Goal: Check status: Check status

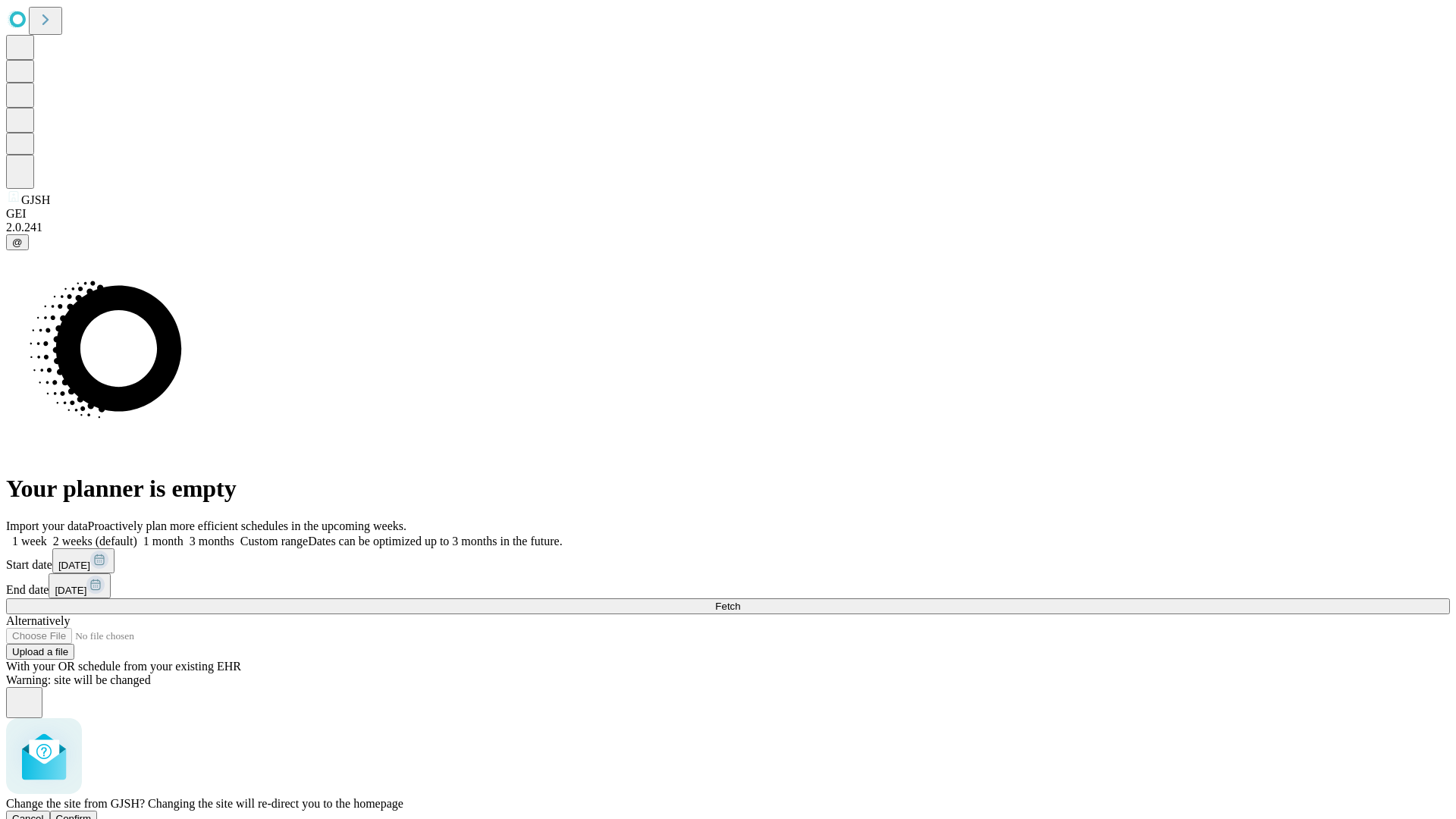
click at [91, 813] on span "Confirm" at bounding box center [74, 818] width 36 height 11
click at [47, 535] on label "1 week" at bounding box center [27, 541] width 41 height 13
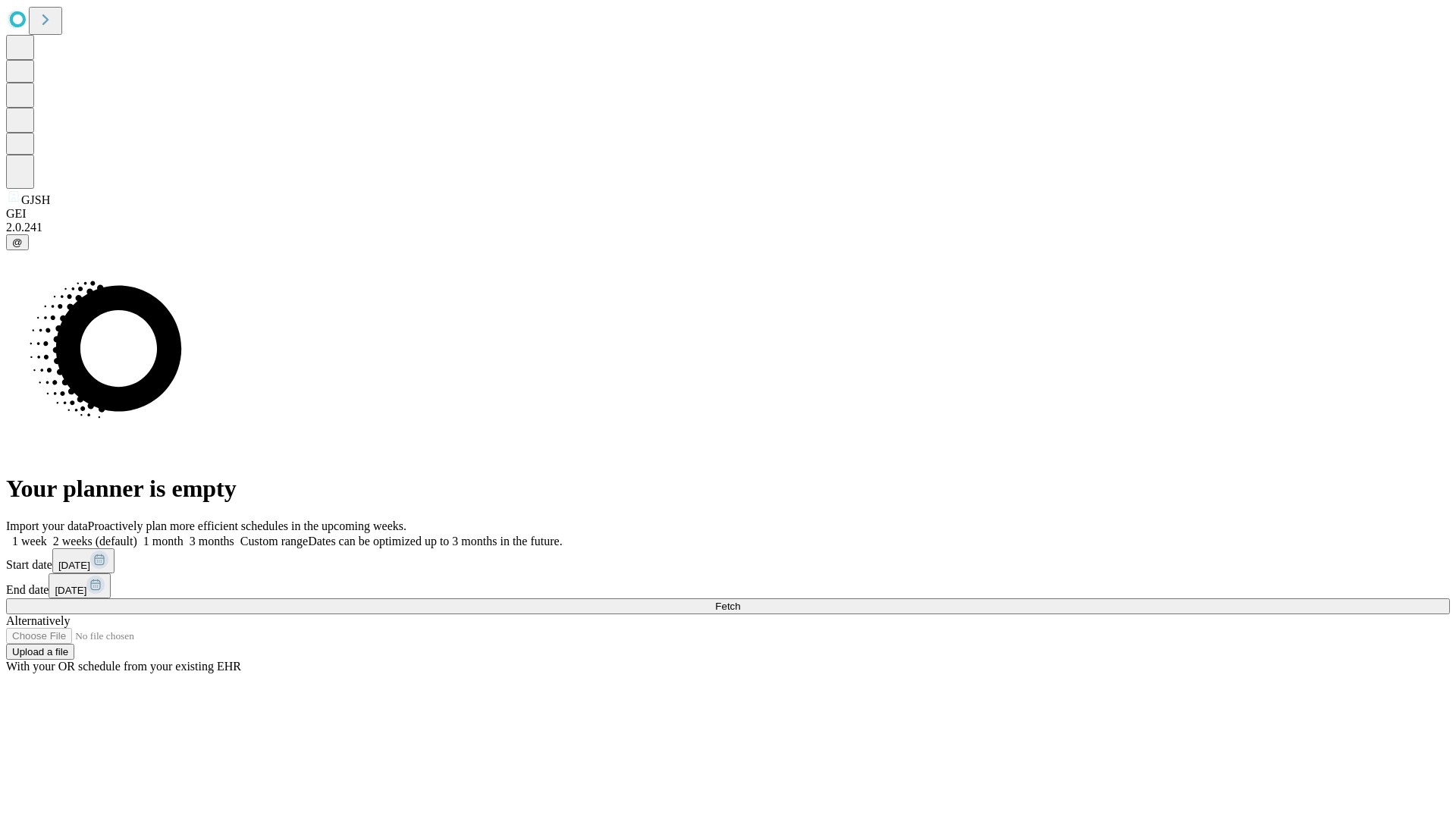
click at [740, 601] on span "Fetch" at bounding box center [727, 606] width 25 height 11
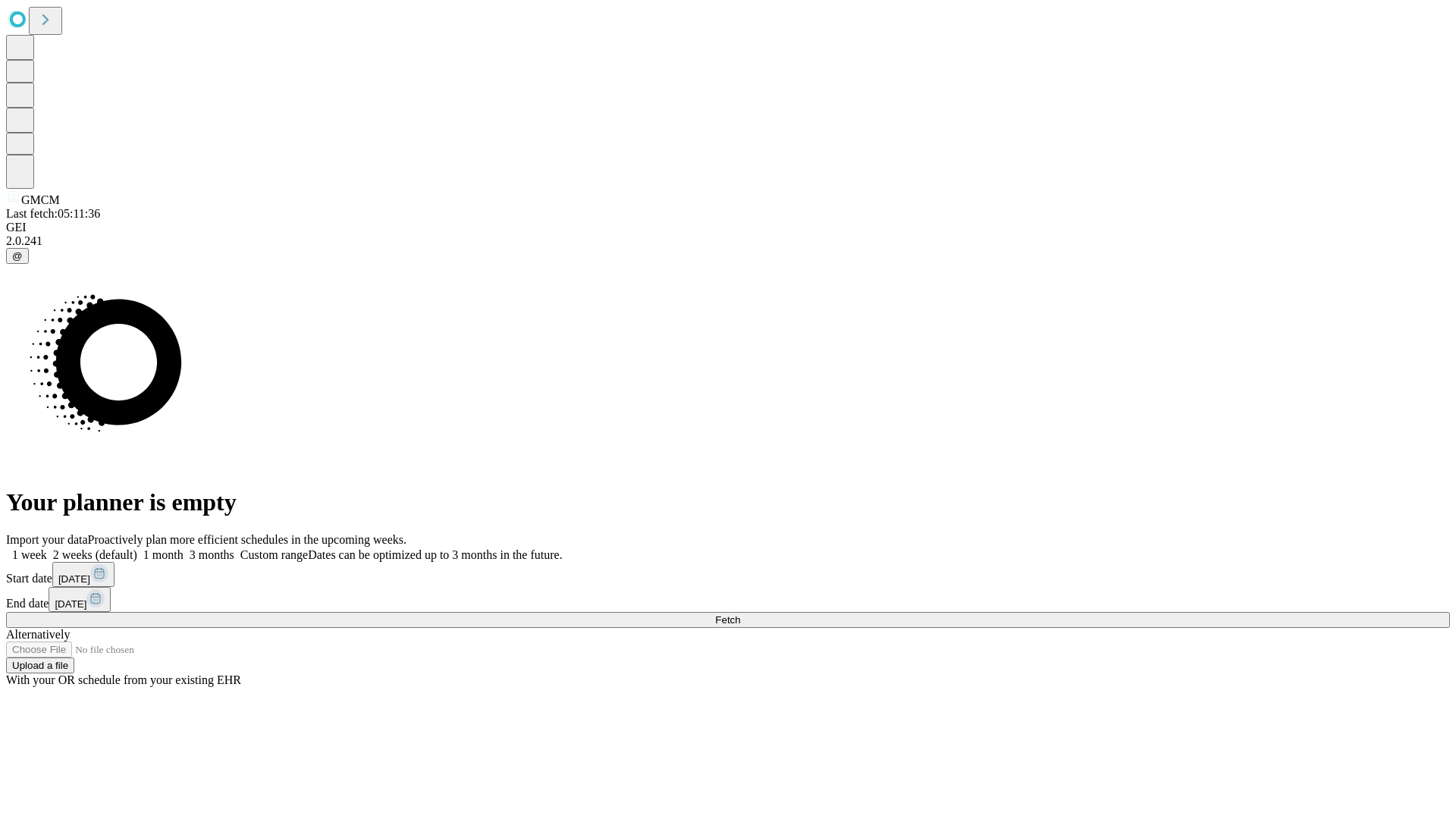
click at [47, 549] on label "1 week" at bounding box center [27, 555] width 41 height 13
click at [740, 615] on span "Fetch" at bounding box center [727, 620] width 25 height 11
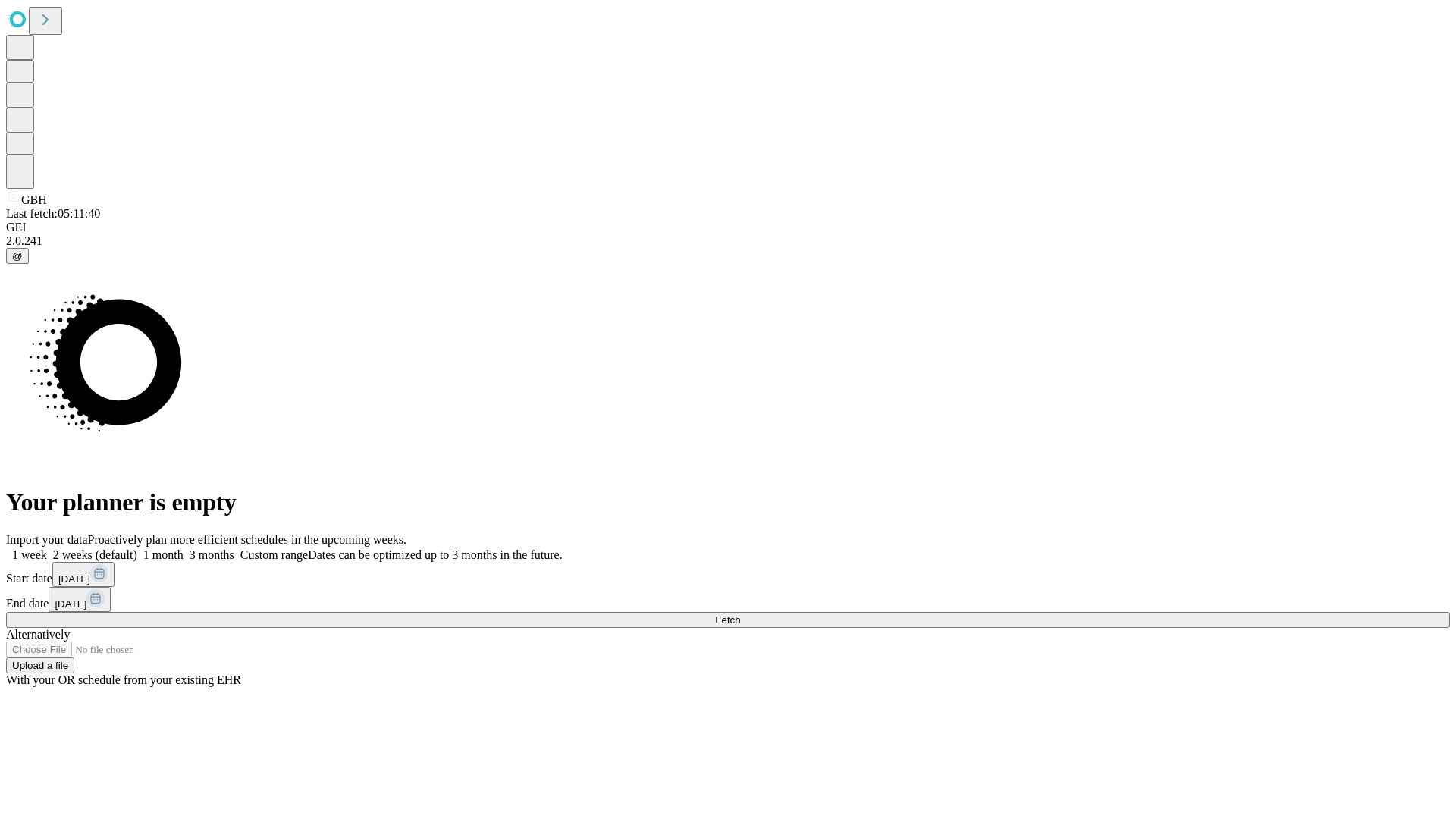
click at [740, 615] on span "Fetch" at bounding box center [727, 620] width 25 height 11
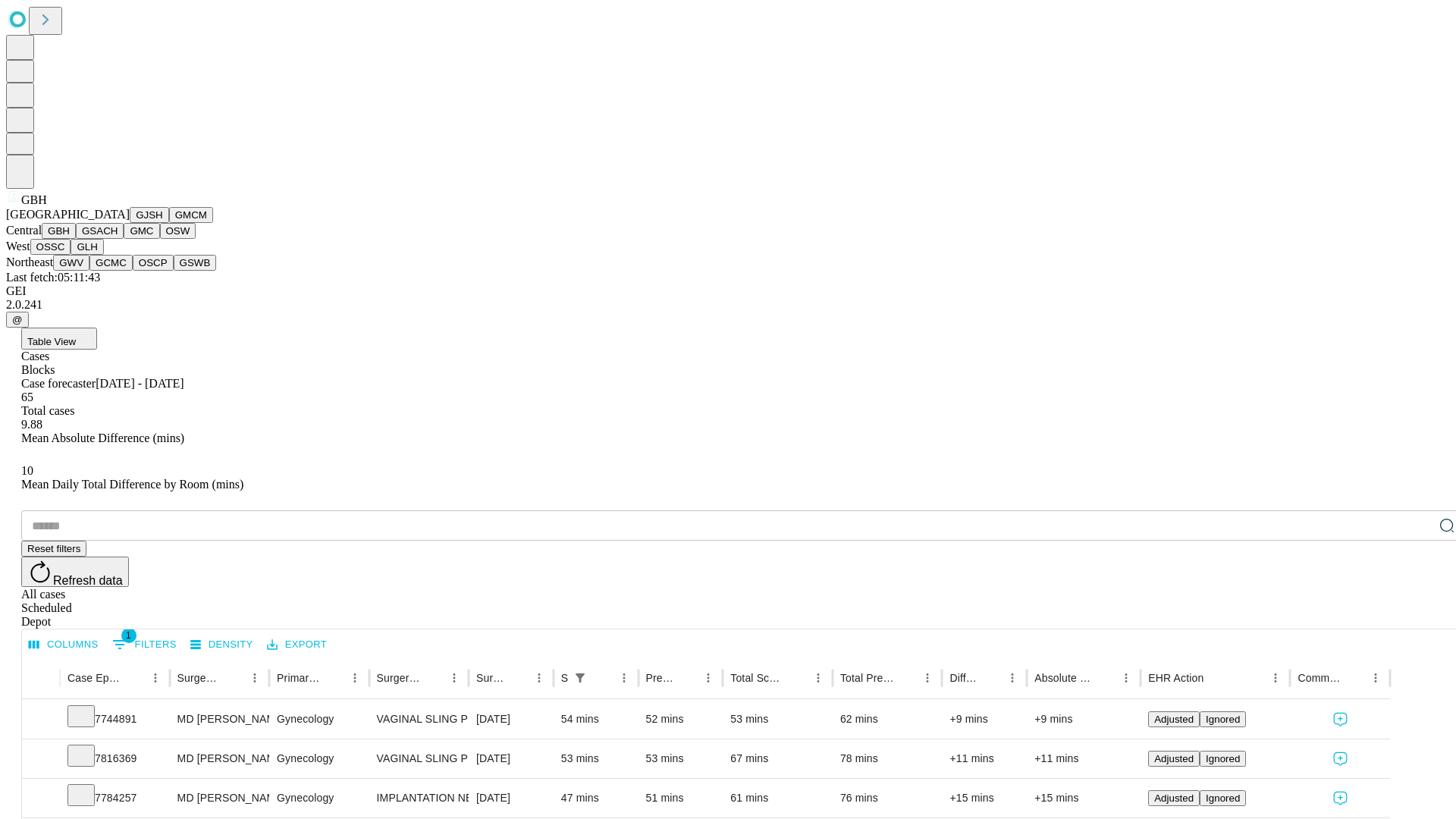
click at [117, 239] on button "GSACH" at bounding box center [100, 231] width 48 height 16
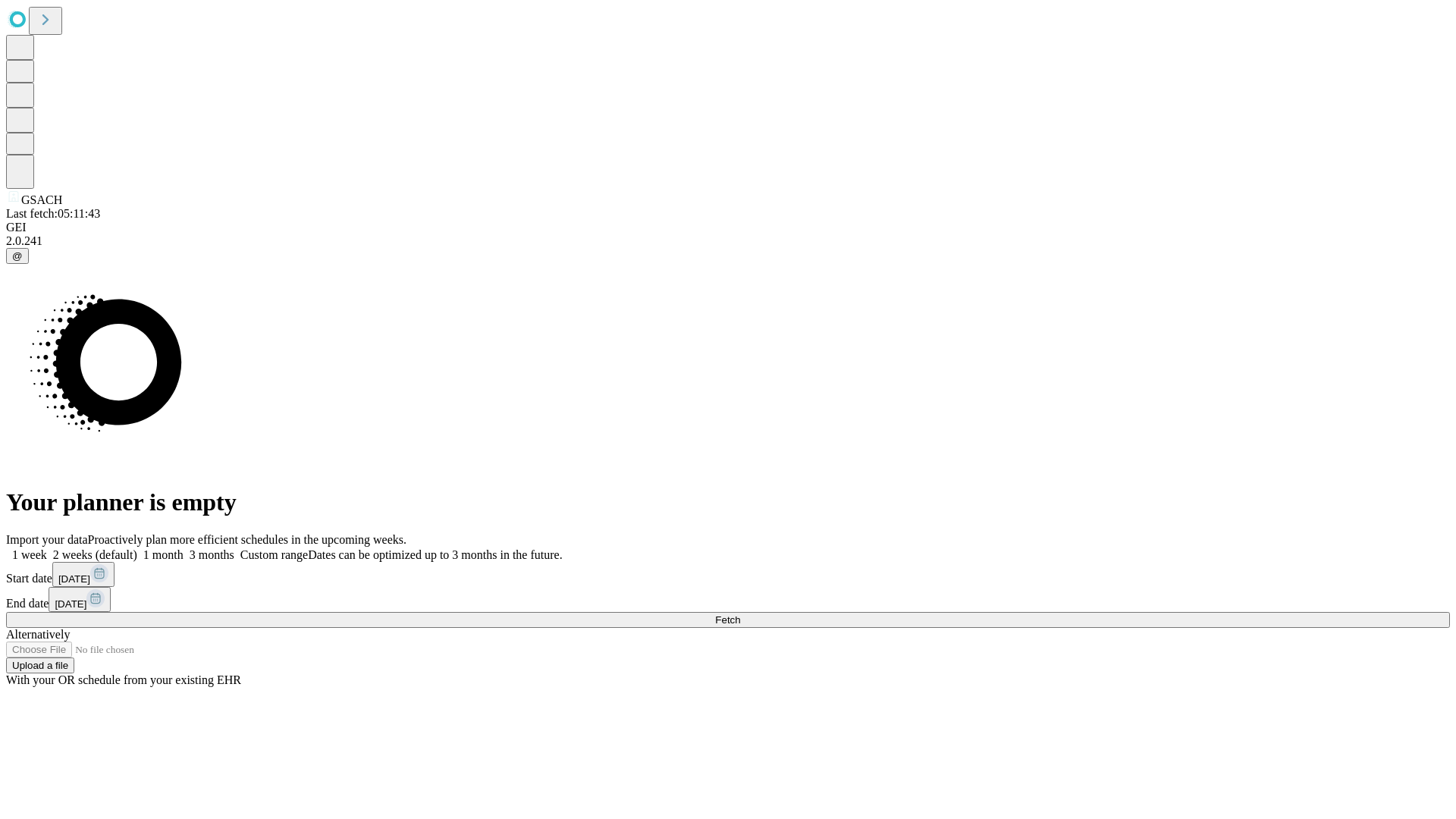
click at [47, 549] on label "1 week" at bounding box center [27, 555] width 41 height 13
click at [740, 615] on span "Fetch" at bounding box center [727, 620] width 25 height 11
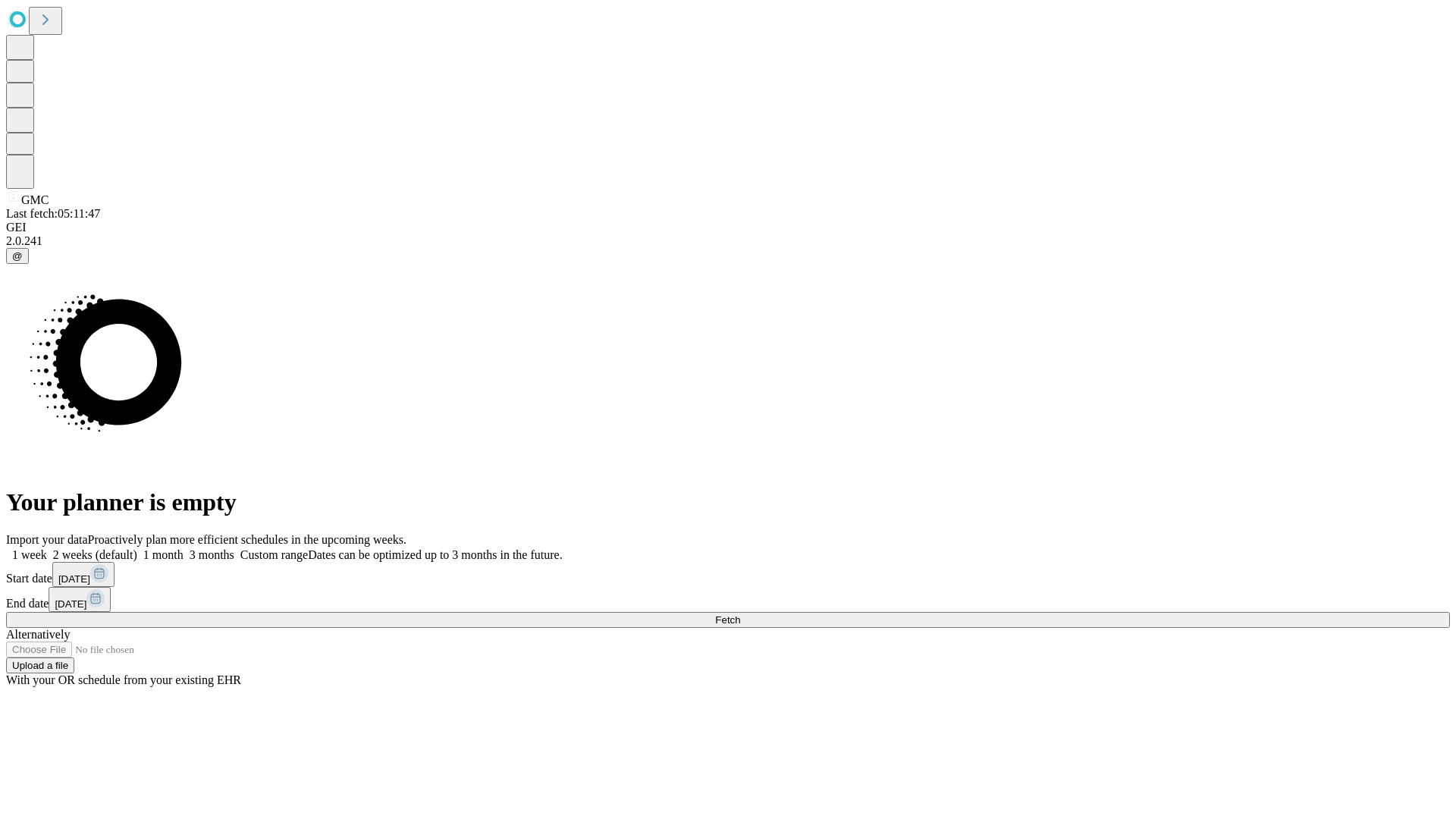
click at [47, 549] on label "1 week" at bounding box center [27, 555] width 41 height 13
click at [740, 615] on span "Fetch" at bounding box center [727, 620] width 25 height 11
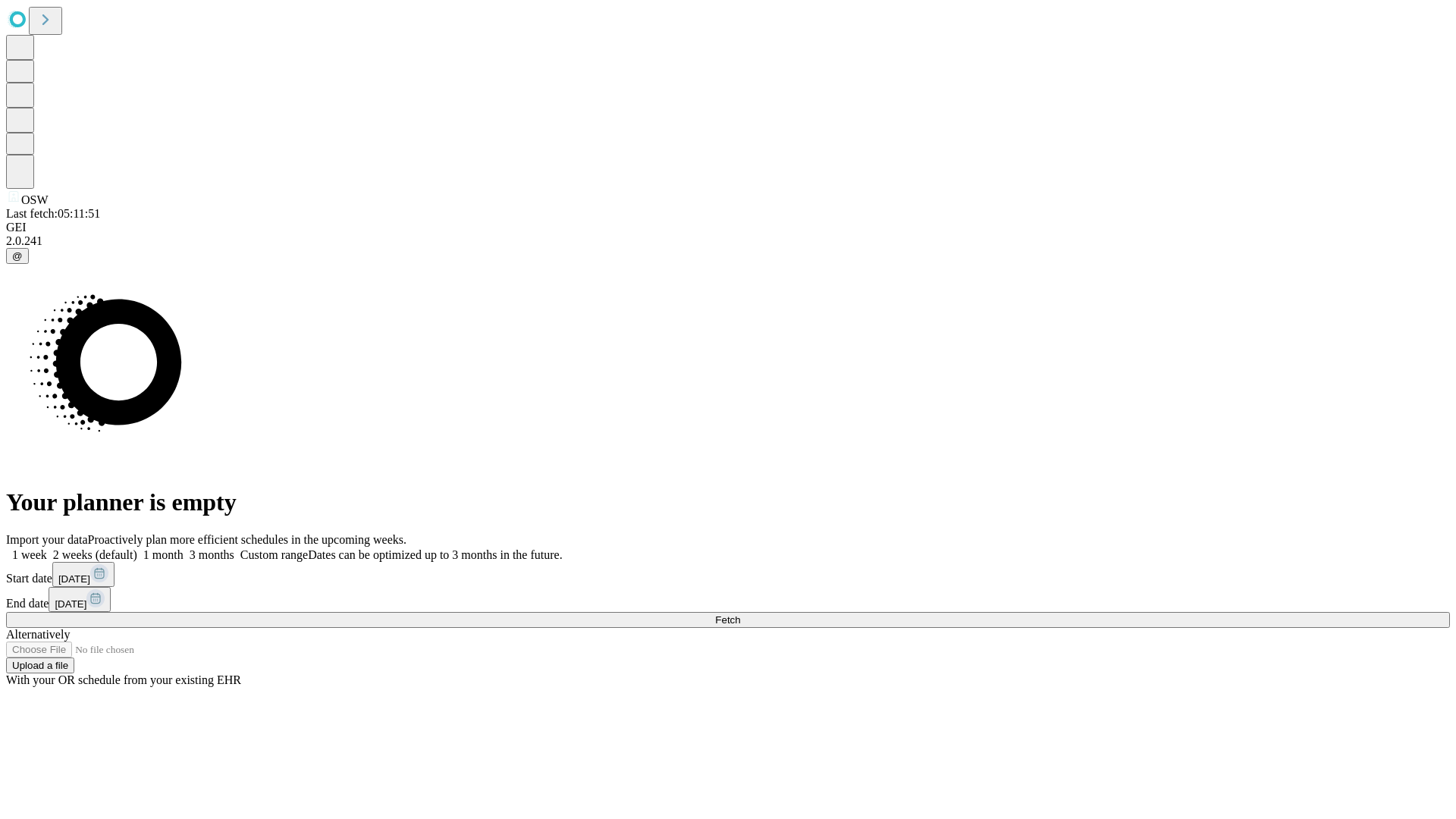
click at [740, 615] on span "Fetch" at bounding box center [727, 620] width 25 height 11
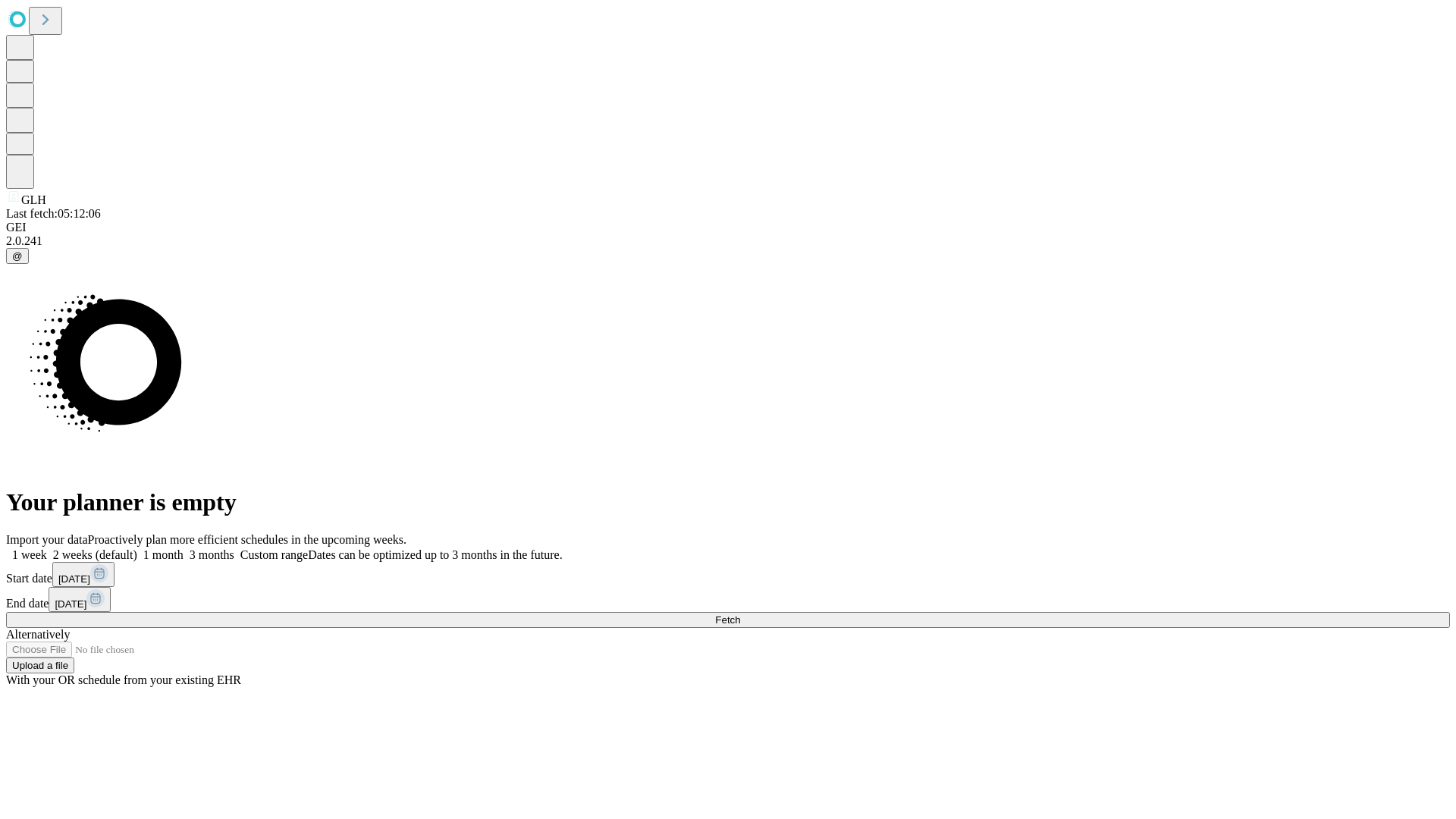
click at [740, 615] on span "Fetch" at bounding box center [727, 620] width 25 height 11
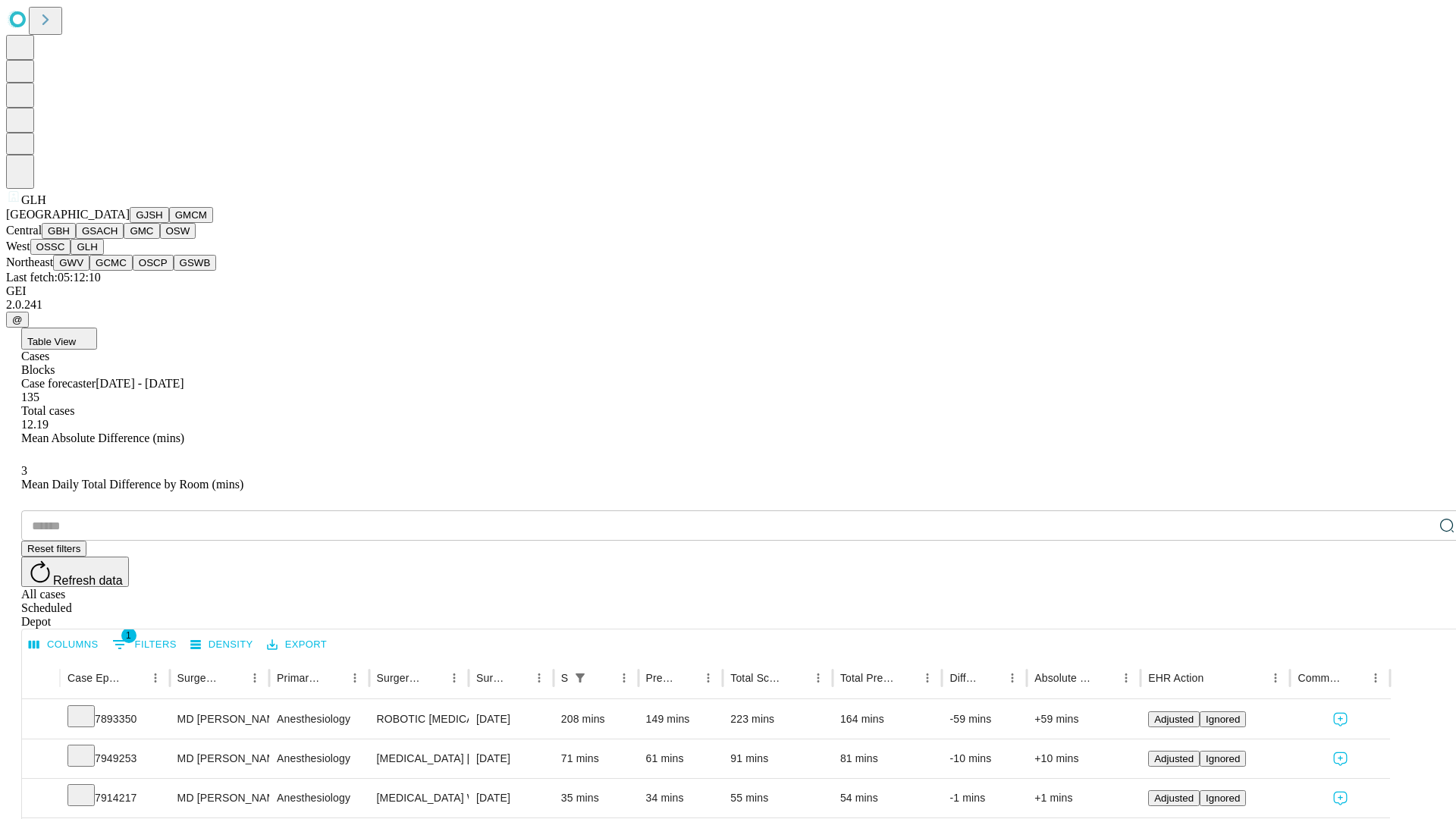
click at [90, 270] on button "GWV" at bounding box center [72, 263] width 37 height 16
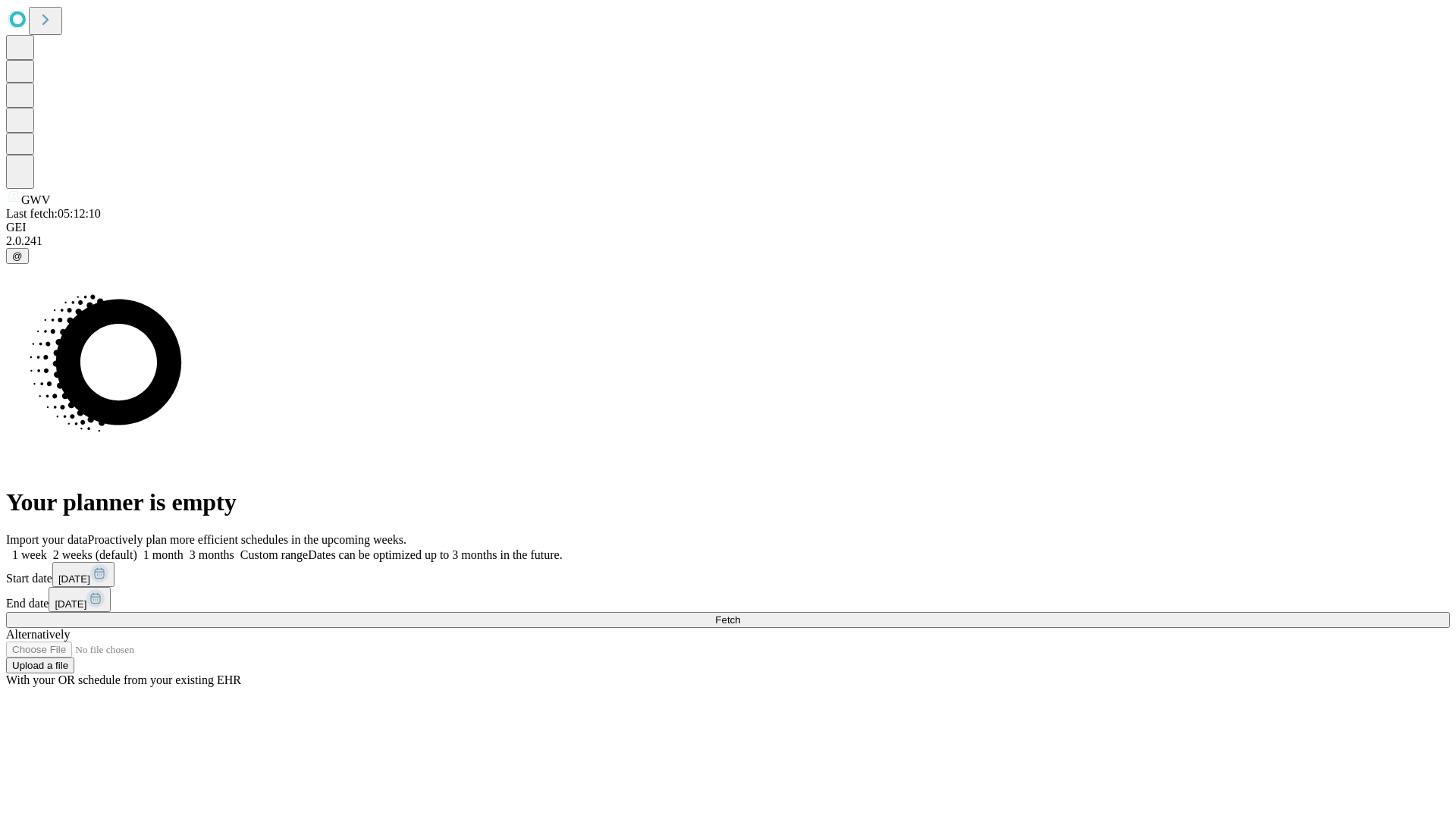
click at [47, 549] on label "1 week" at bounding box center [27, 555] width 41 height 13
click at [740, 615] on span "Fetch" at bounding box center [727, 620] width 25 height 11
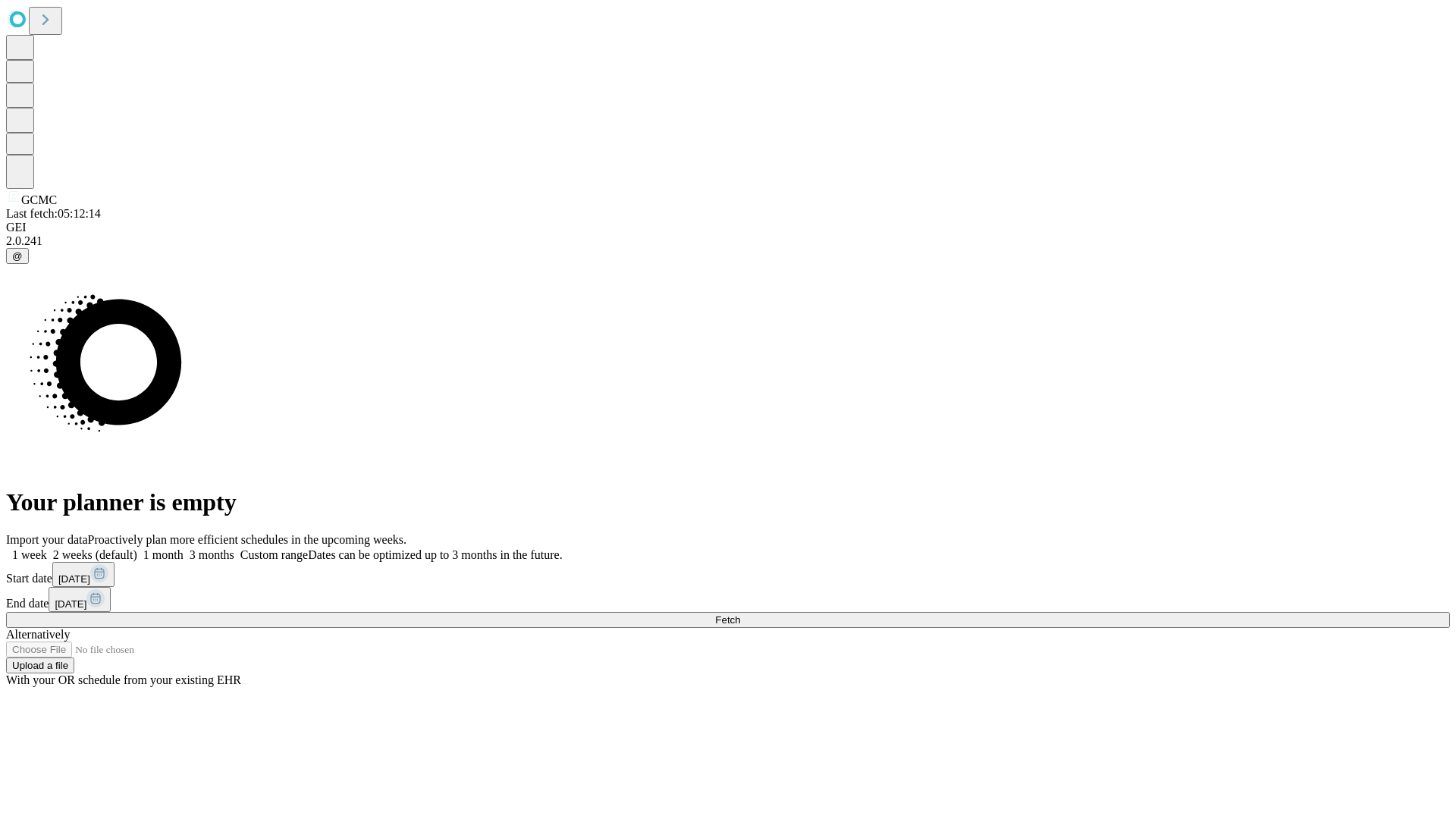
click at [740, 615] on span "Fetch" at bounding box center [727, 620] width 25 height 11
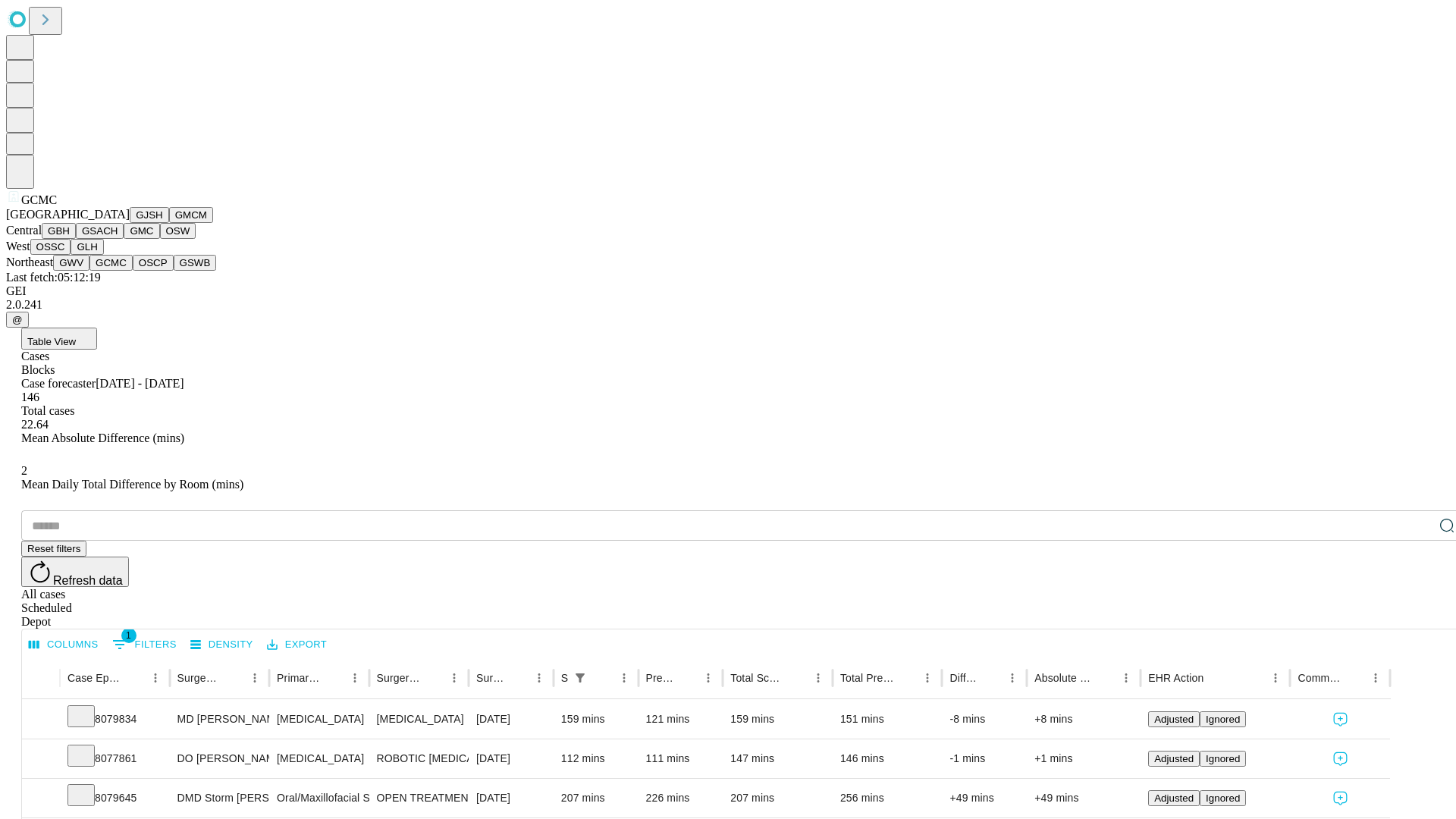
click at [133, 270] on button "OSCP" at bounding box center [153, 263] width 41 height 16
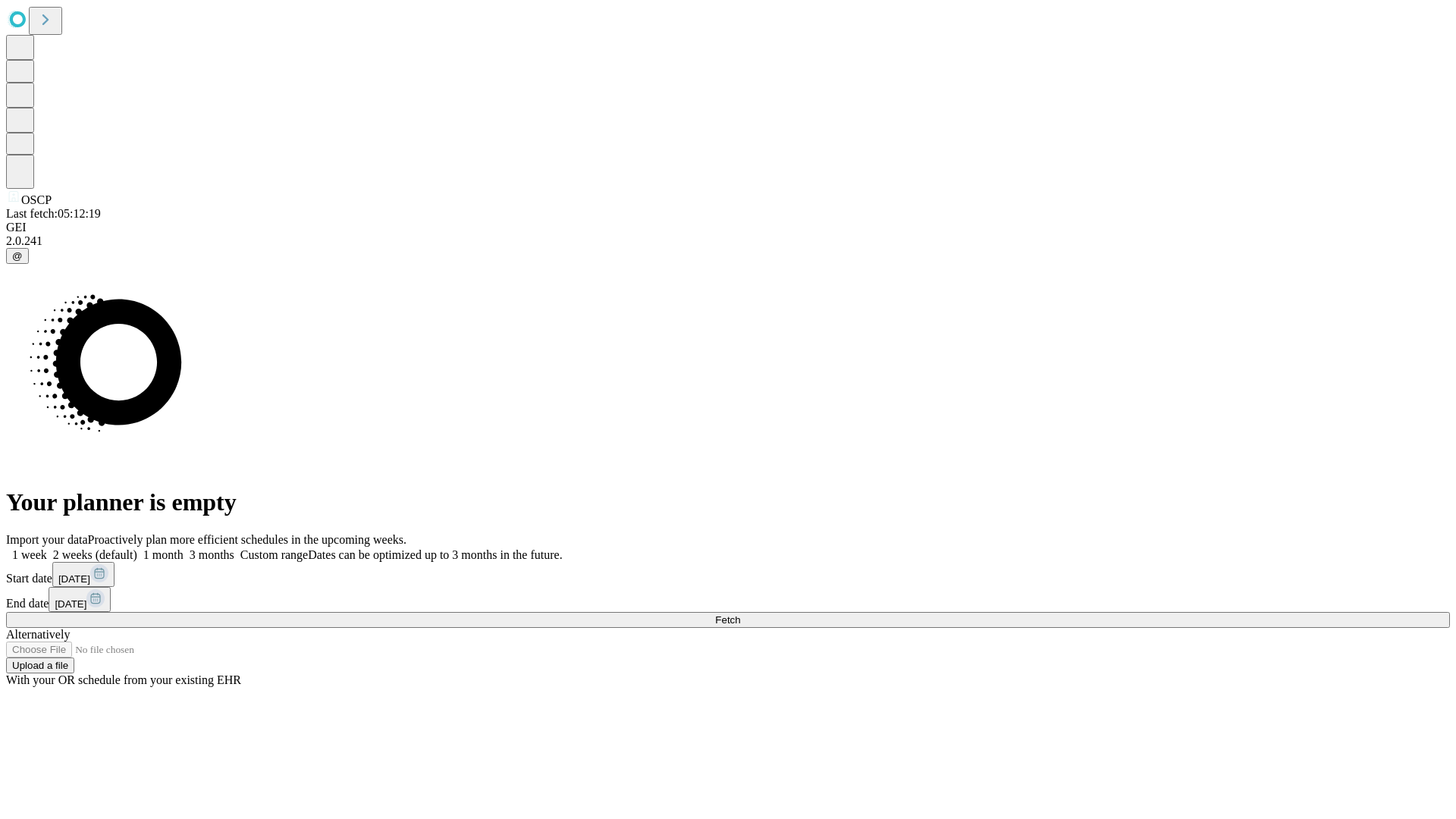
click at [47, 549] on label "1 week" at bounding box center [27, 555] width 41 height 13
click at [740, 615] on span "Fetch" at bounding box center [727, 620] width 25 height 11
